Goal: Task Accomplishment & Management: Use online tool/utility

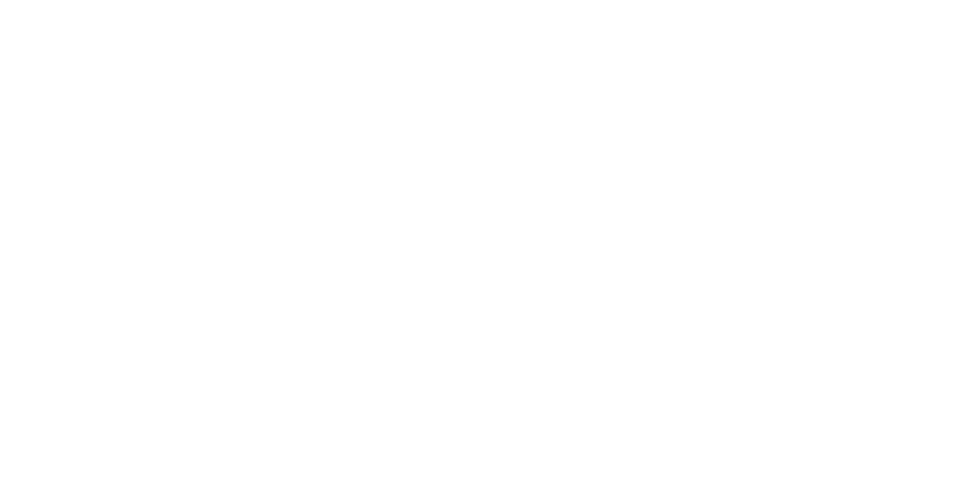
scroll to position [617, 0]
click at [201, 223] on button "Tracking" at bounding box center [129, 209] width 144 height 38
click at [159, 128] on div "Collaborate" at bounding box center [129, 133] width 60 height 14
click at [201, 214] on button "Tracking" at bounding box center [129, 209] width 144 height 38
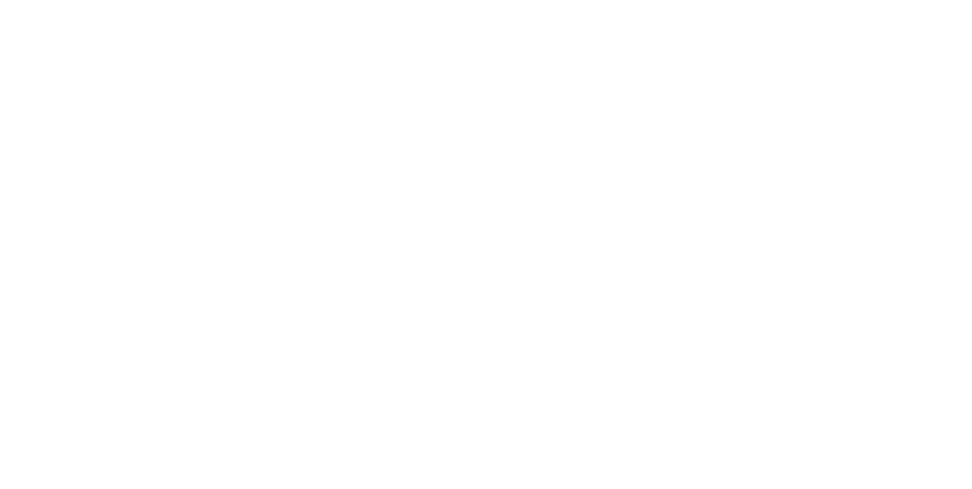
click at [596, 383] on button "button" at bounding box center [586, 377] width 19 height 19
click at [480, 240] on button "Clock On" at bounding box center [439, 241] width 84 height 24
